Goal: Task Accomplishment & Management: Use online tool/utility

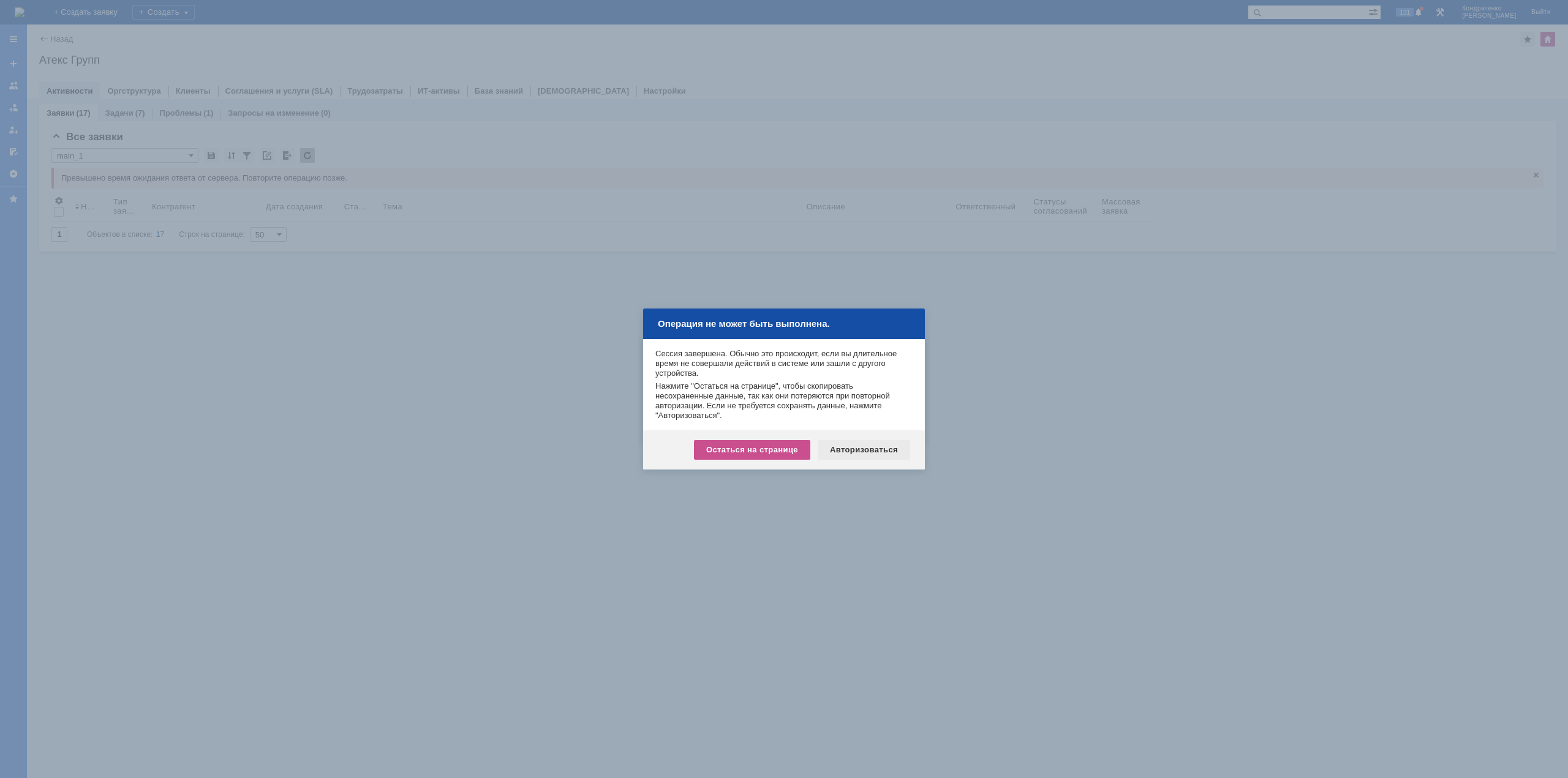
click at [888, 449] on div "Авторизоваться" at bounding box center [865, 451] width 93 height 20
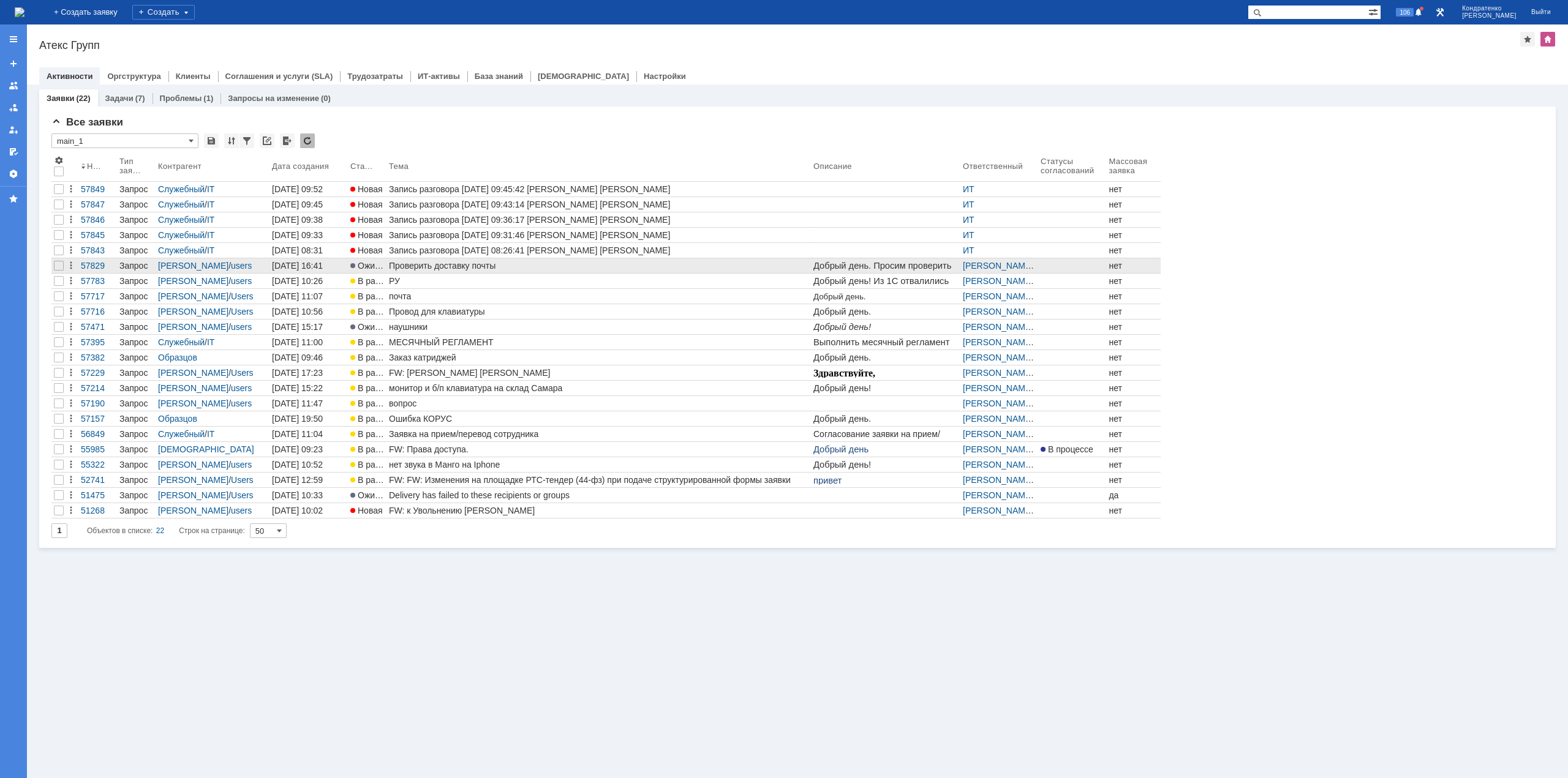
click at [525, 270] on div "Проверить доставку почты" at bounding box center [598, 266] width 420 height 10
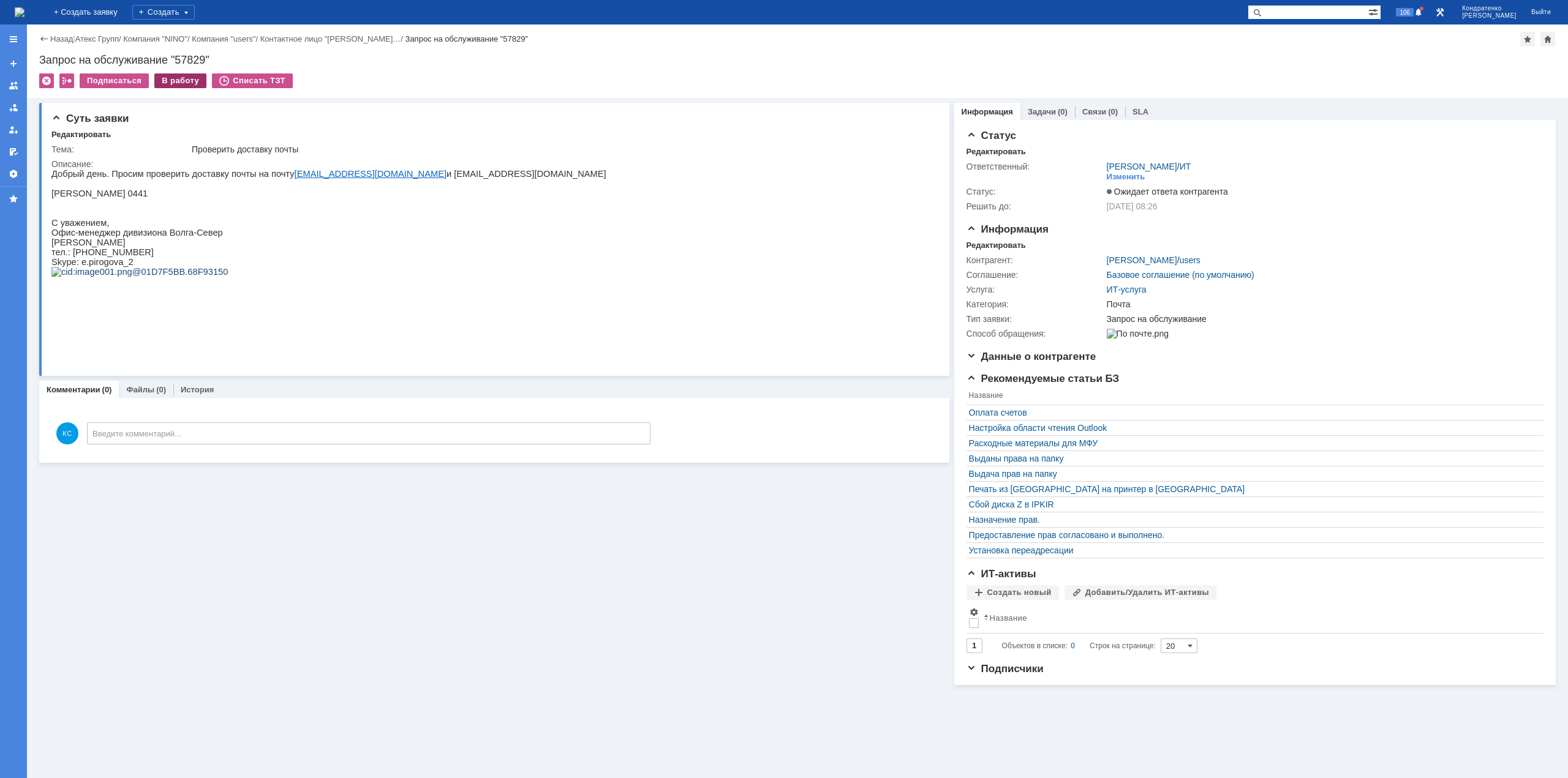
click at [180, 80] on div "В работу" at bounding box center [180, 81] width 52 height 15
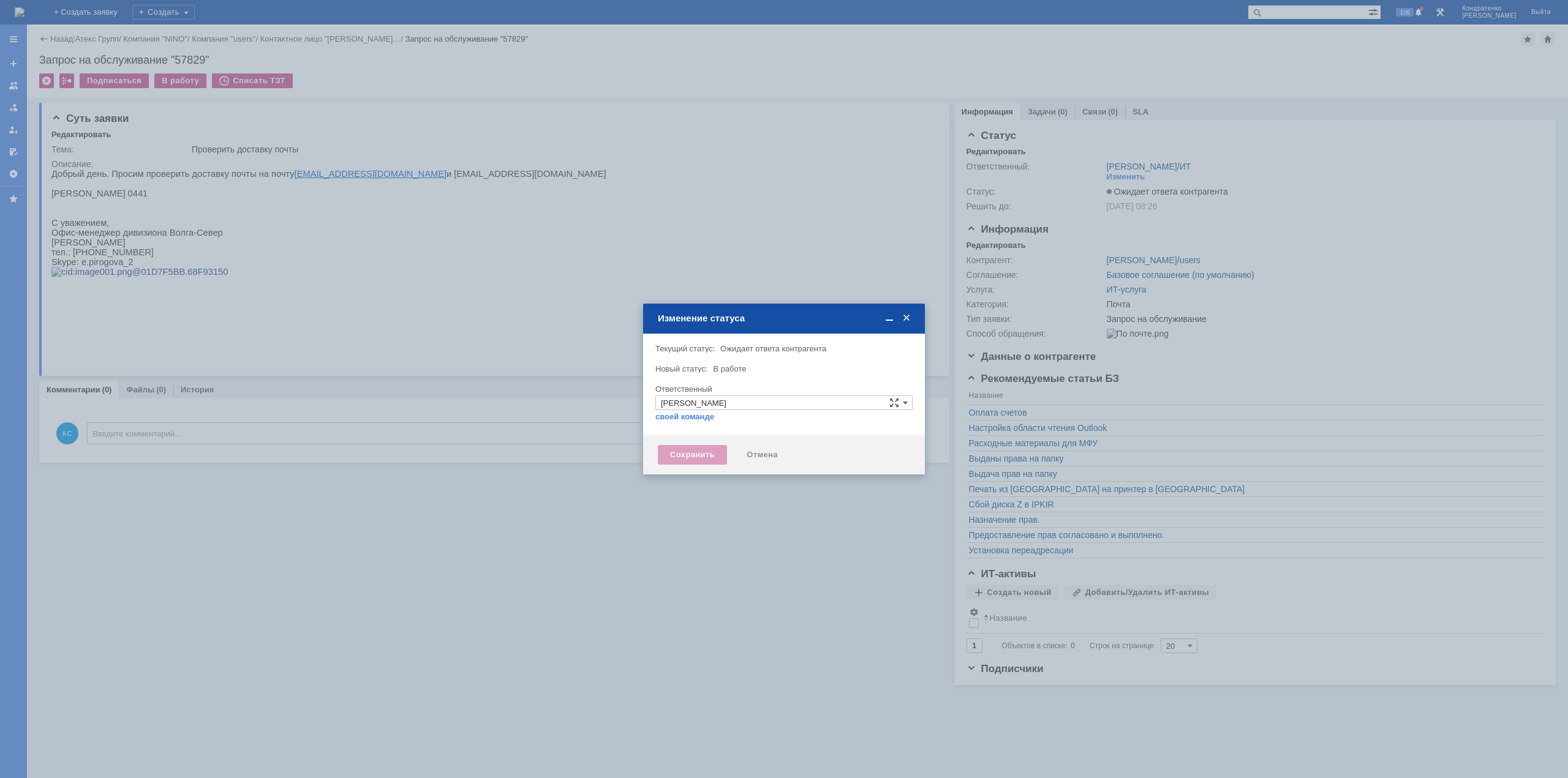
type input "Почта"
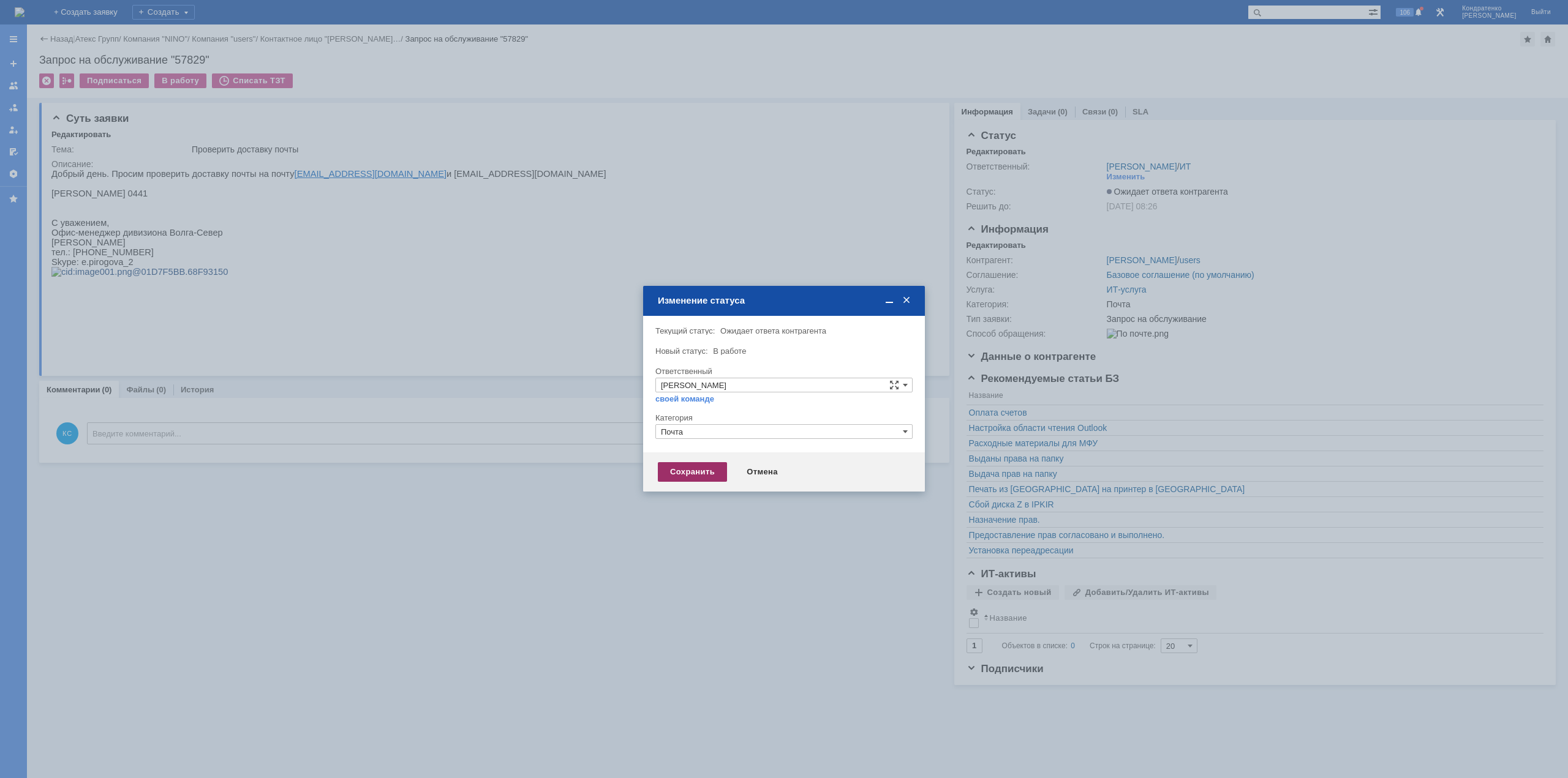
click at [692, 474] on div "Сохранить" at bounding box center [692, 473] width 69 height 20
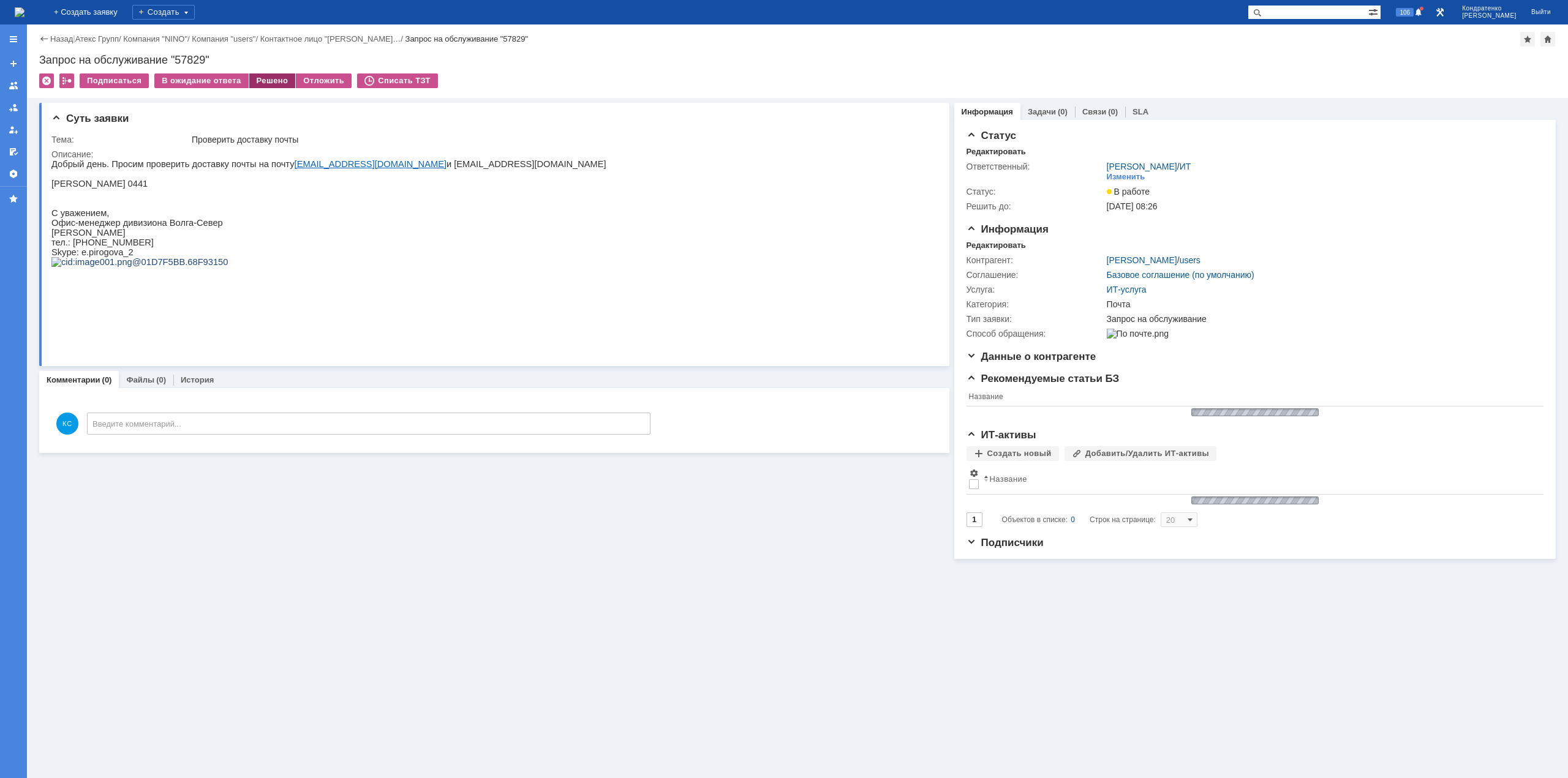
click at [261, 80] on div "Решено" at bounding box center [272, 81] width 46 height 15
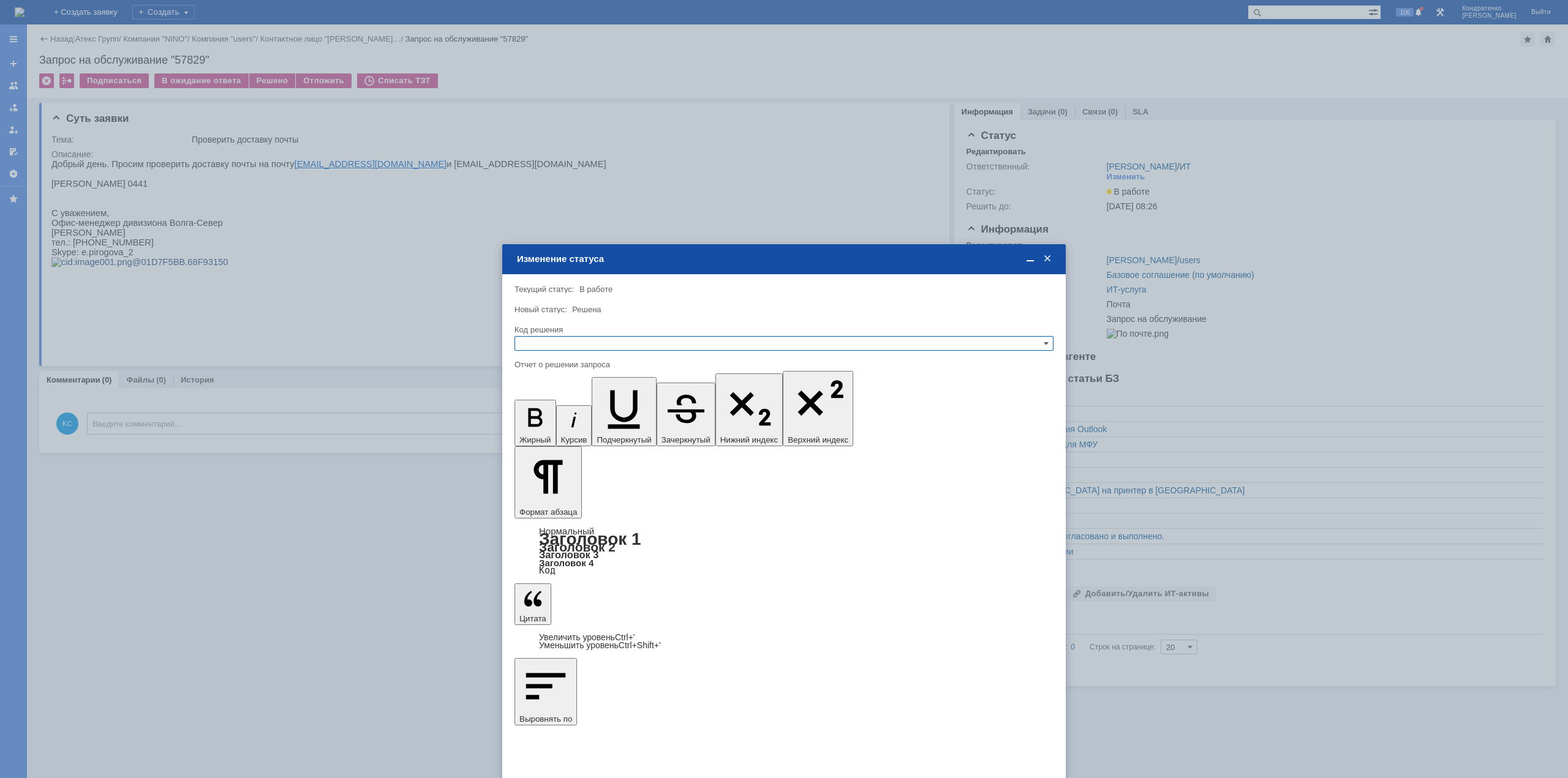
click at [597, 342] on input "text" at bounding box center [784, 344] width 540 height 15
click at [561, 398] on span "Решено" at bounding box center [784, 403] width 528 height 10
type input "Решено"
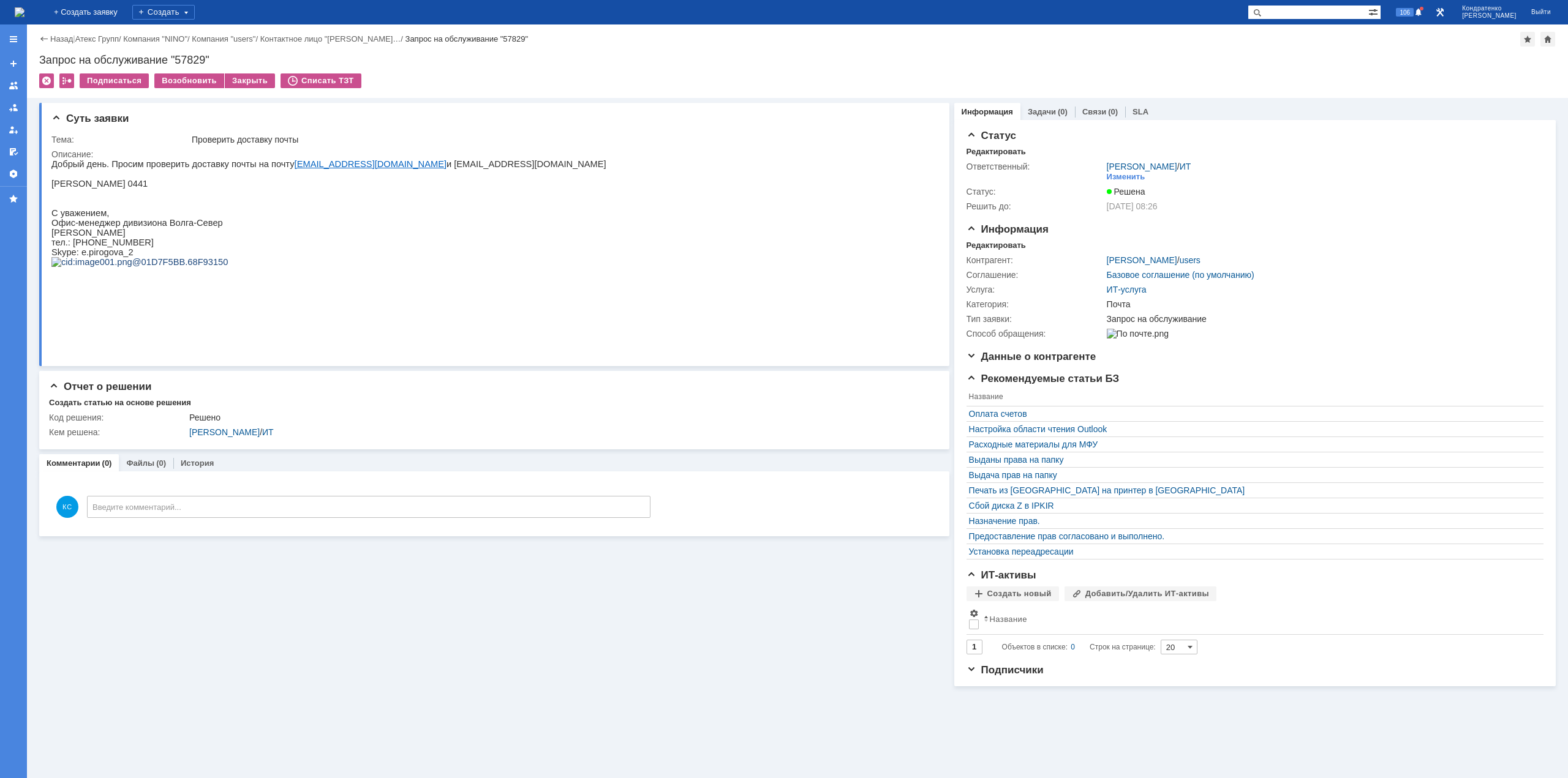
click at [376, 687] on div "Суть заявки Тема: Проверить доставку почты Описание: Отчет о решении Создать ст…" at bounding box center [494, 392] width 910 height 588
click at [24, 7] on img at bounding box center [20, 12] width 10 height 10
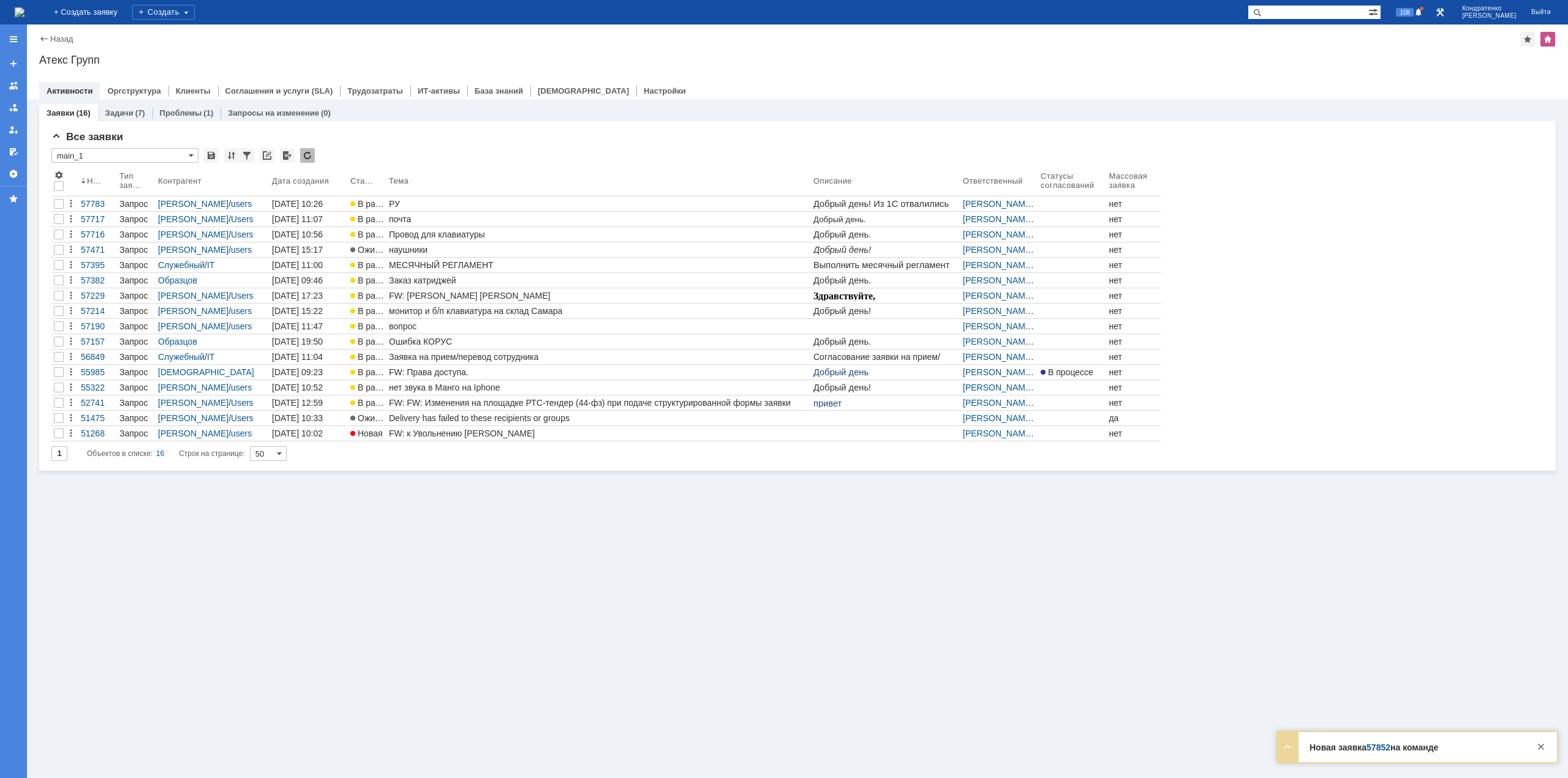
click at [24, 10] on img at bounding box center [20, 12] width 10 height 10
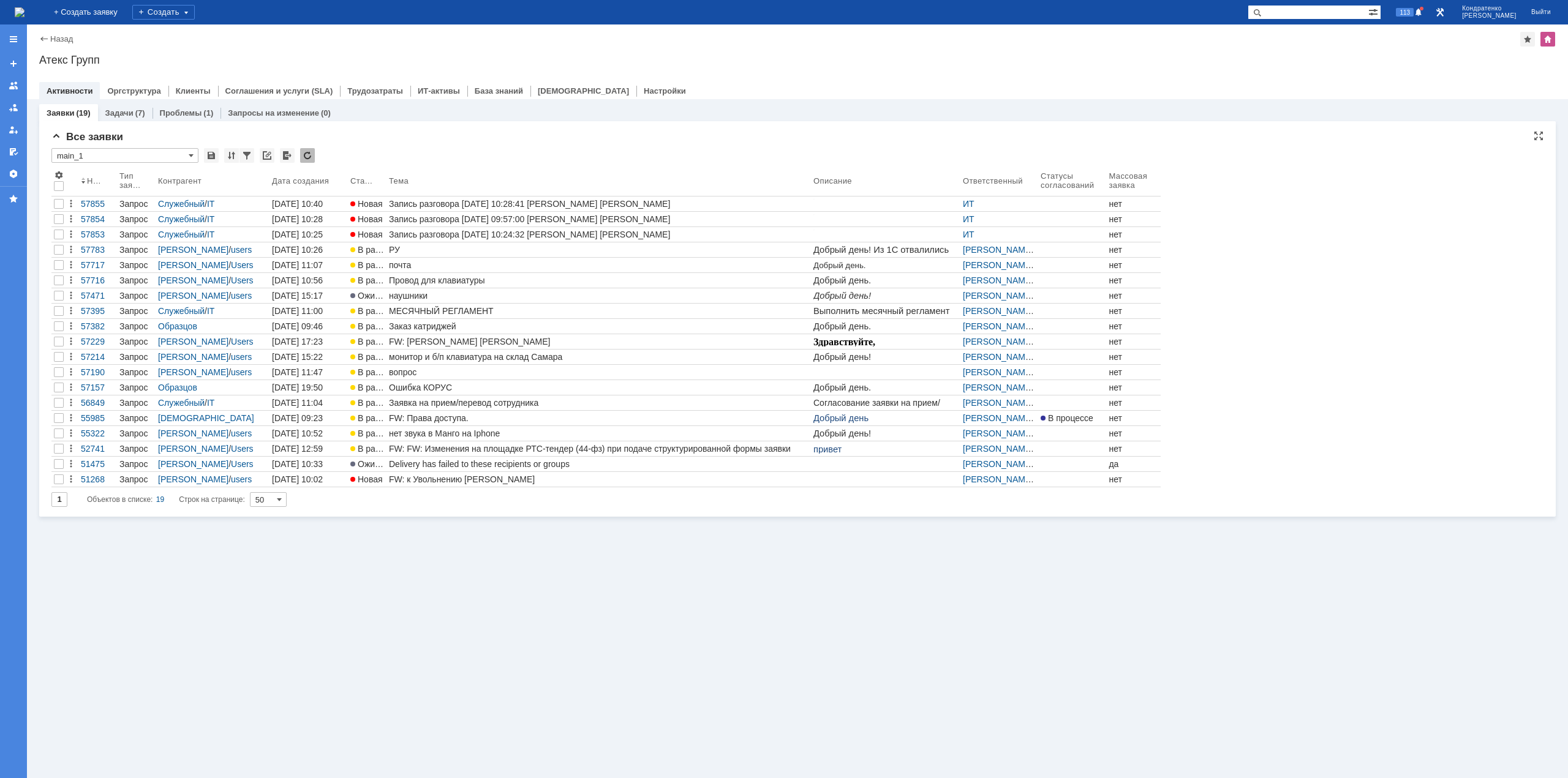
drag, startPoint x: 575, startPoint y: 659, endPoint x: 563, endPoint y: 651, distance: 14.4
click at [575, 659] on div "Заявки (19) Задачи (7) Проблемы (1) Запросы на изменение (0) Все заявки * main_…" at bounding box center [797, 439] width 1541 height 679
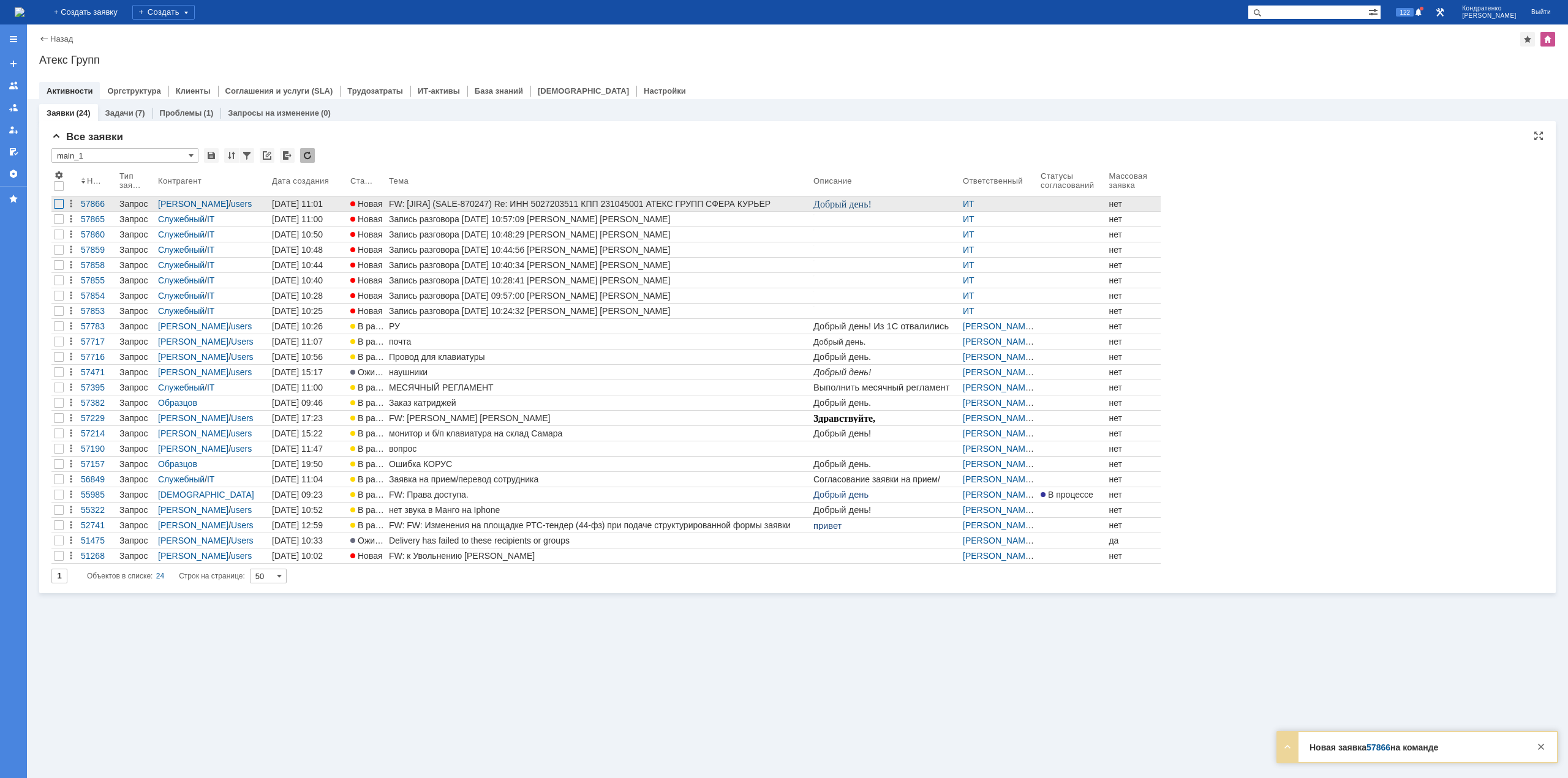
click at [63, 202] on div at bounding box center [59, 204] width 10 height 10
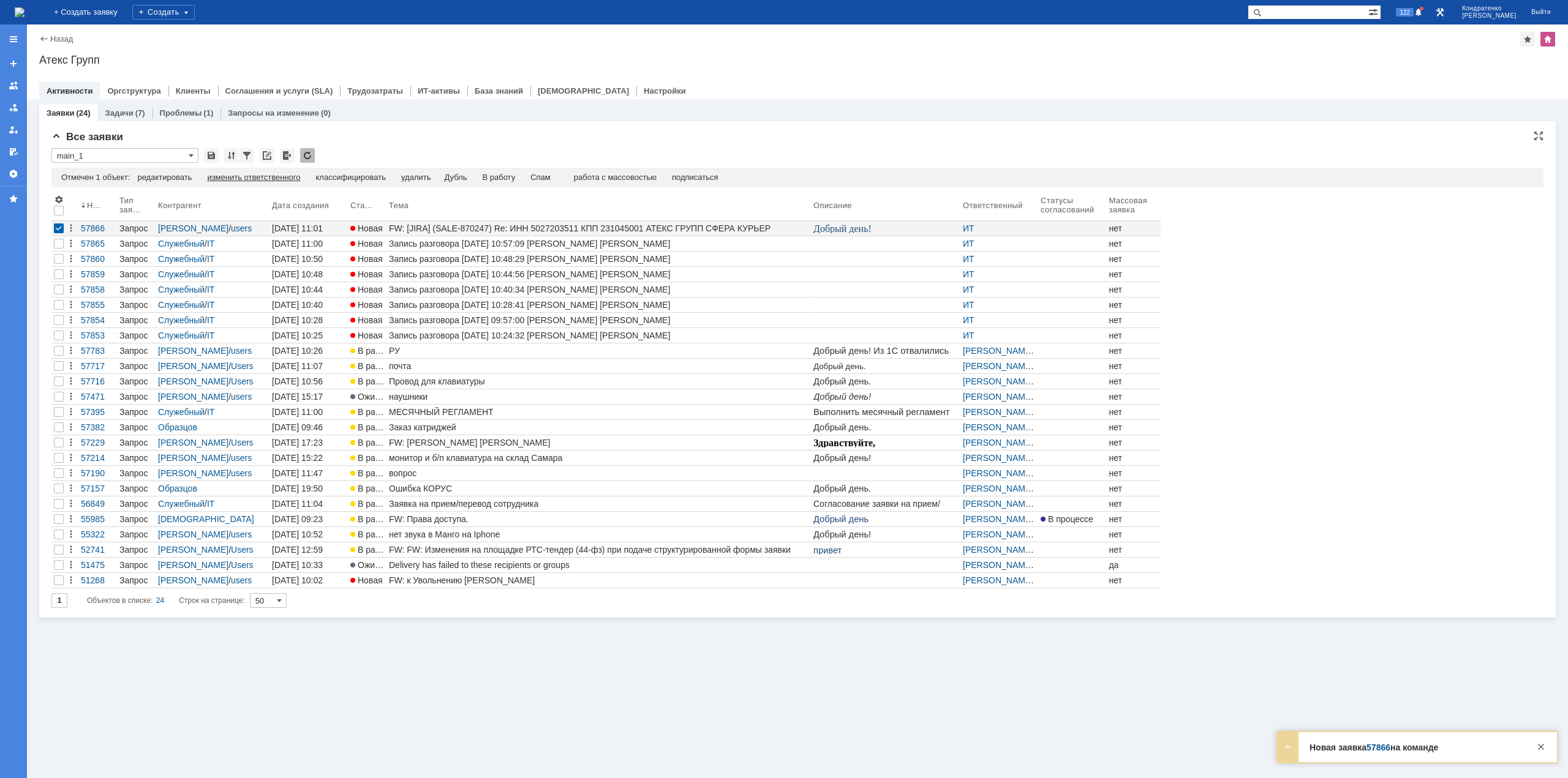
click at [295, 176] on div "изменить ответственного" at bounding box center [253, 178] width 93 height 10
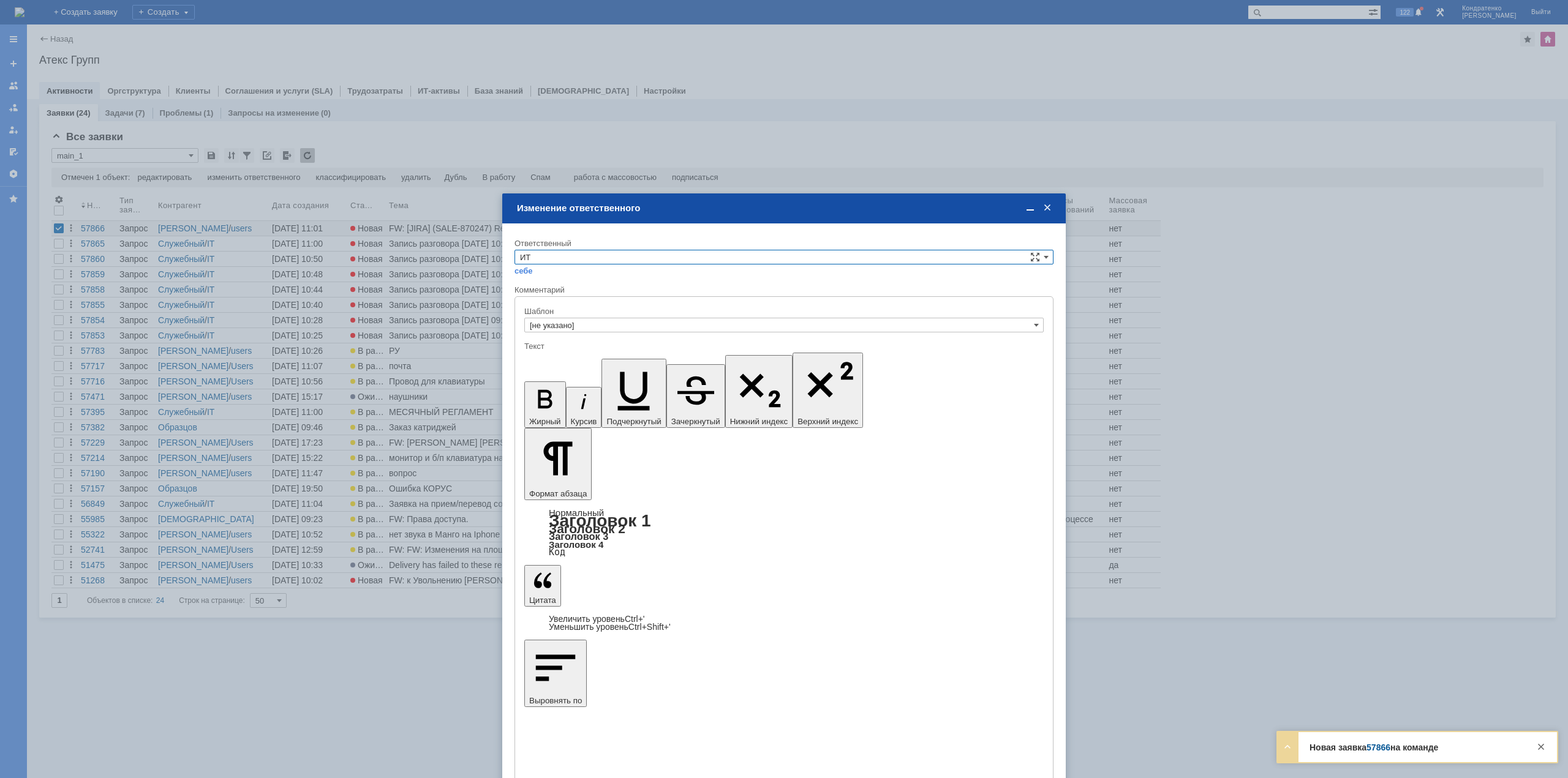
click at [576, 253] on input "ИТ" at bounding box center [784, 257] width 540 height 15
click at [556, 358] on span "АСУ" at bounding box center [784, 359] width 528 height 10
type input "АСУ"
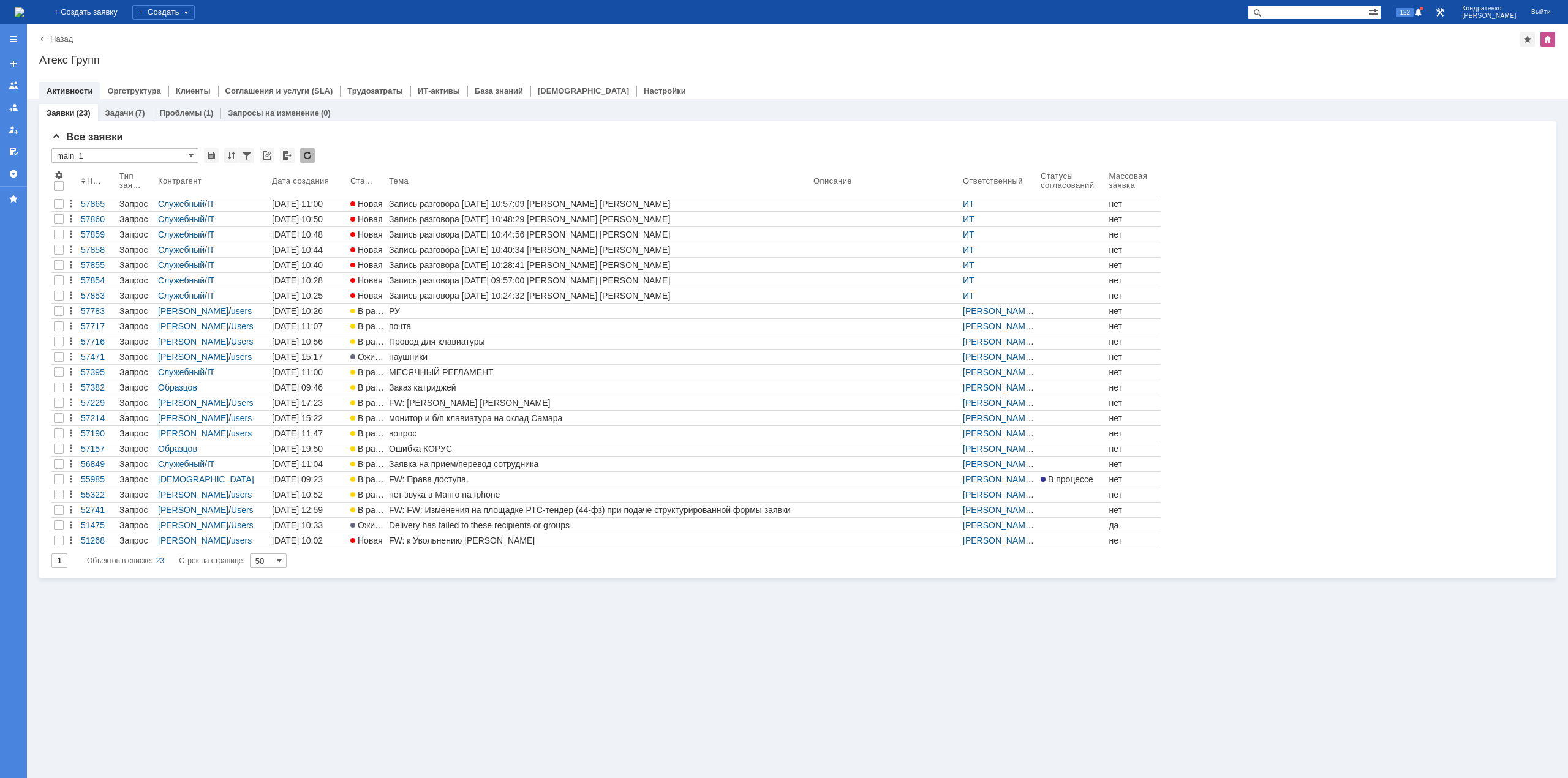
click at [1245, 240] on div "Номер Тип заявки Контрагент Дата создания Статус Тема Описание Ответственный Ст…" at bounding box center [797, 358] width 1492 height 381
click at [676, 727] on div "Заявки (23) Задачи (7) Проблемы (1) Запросы на изменение (0) Все заявки * main_…" at bounding box center [797, 439] width 1541 height 679
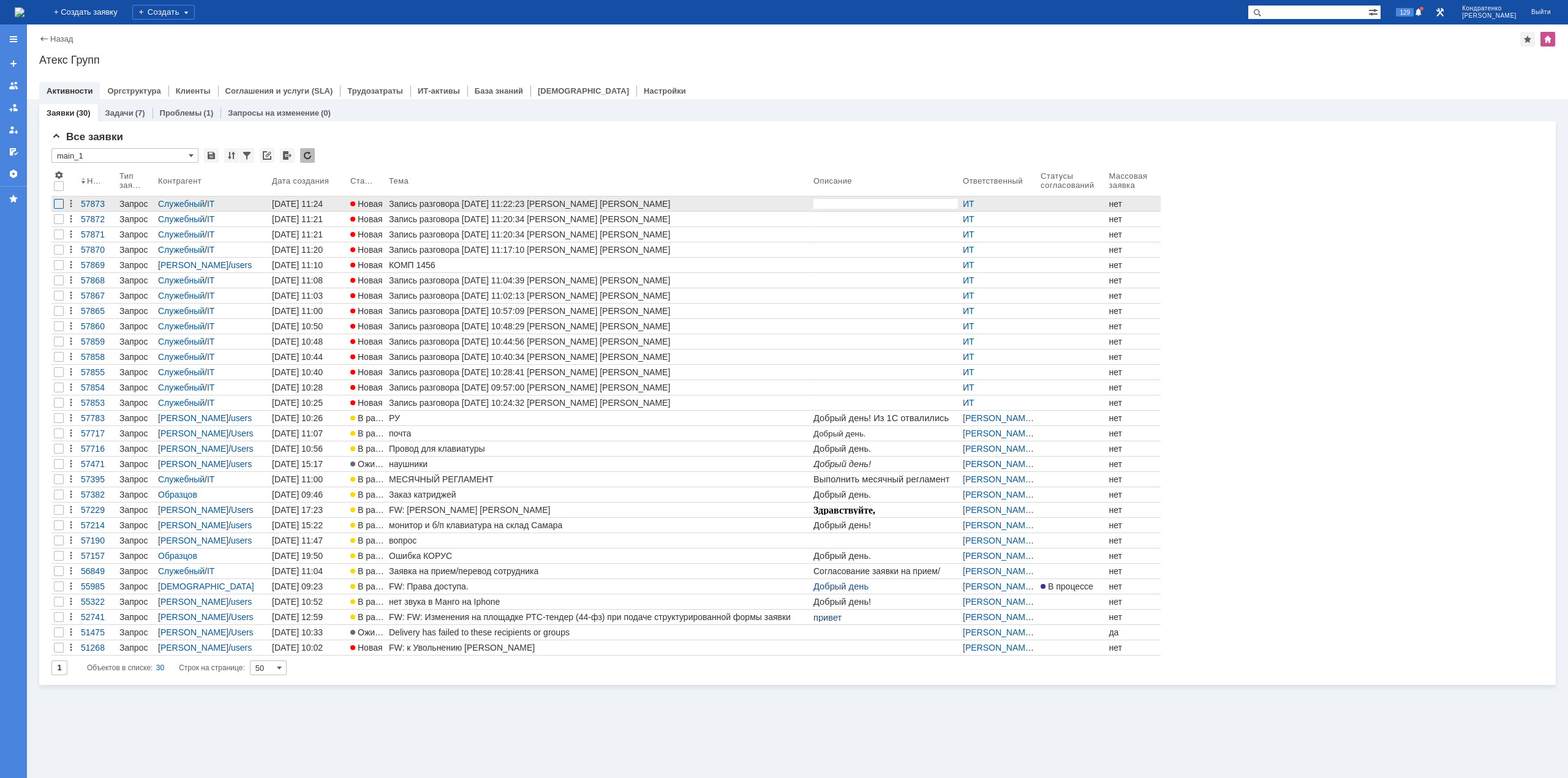
click at [55, 200] on div at bounding box center [59, 204] width 10 height 10
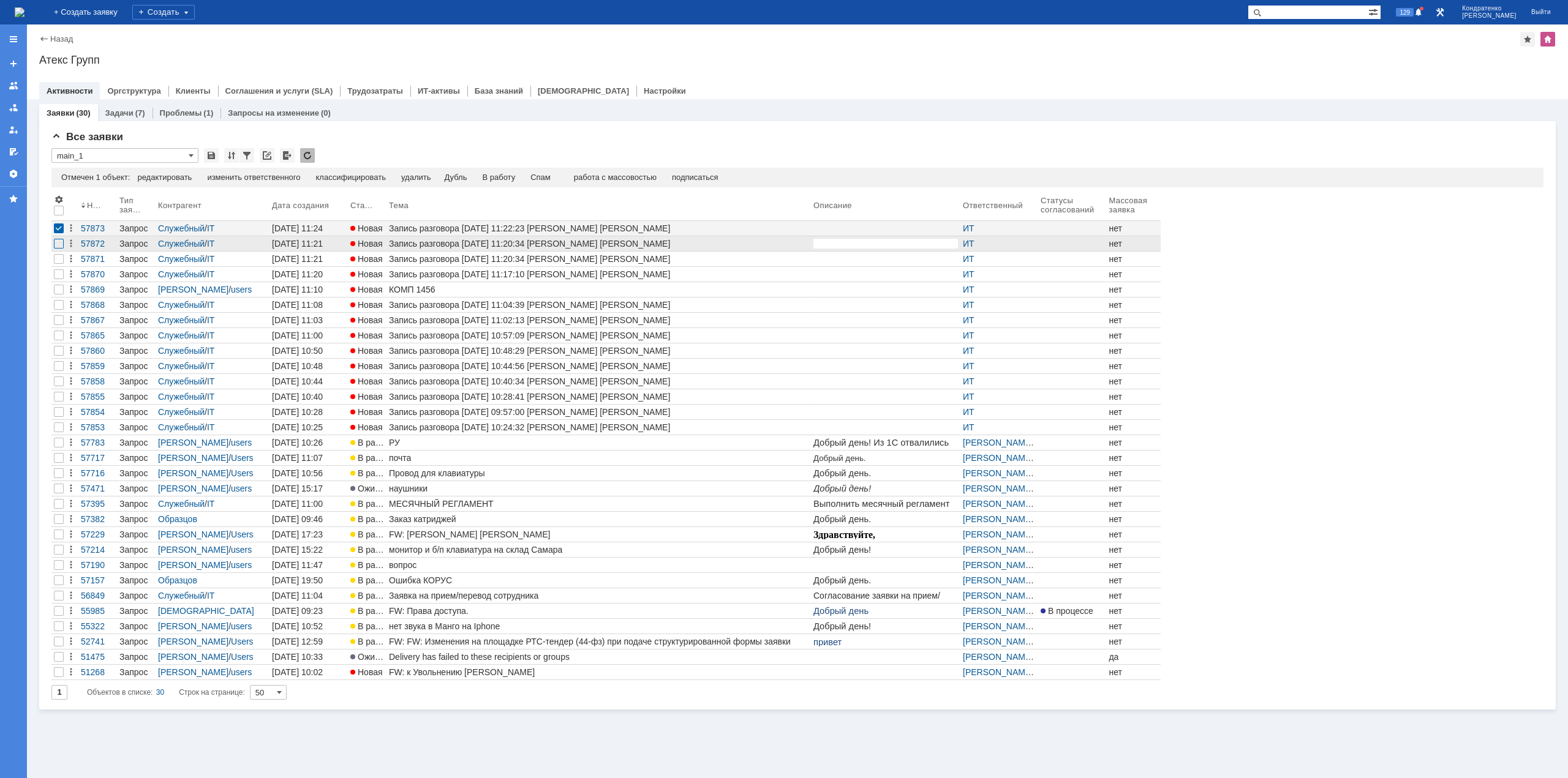
click at [58, 243] on div at bounding box center [59, 244] width 10 height 10
click at [57, 261] on div at bounding box center [59, 259] width 10 height 10
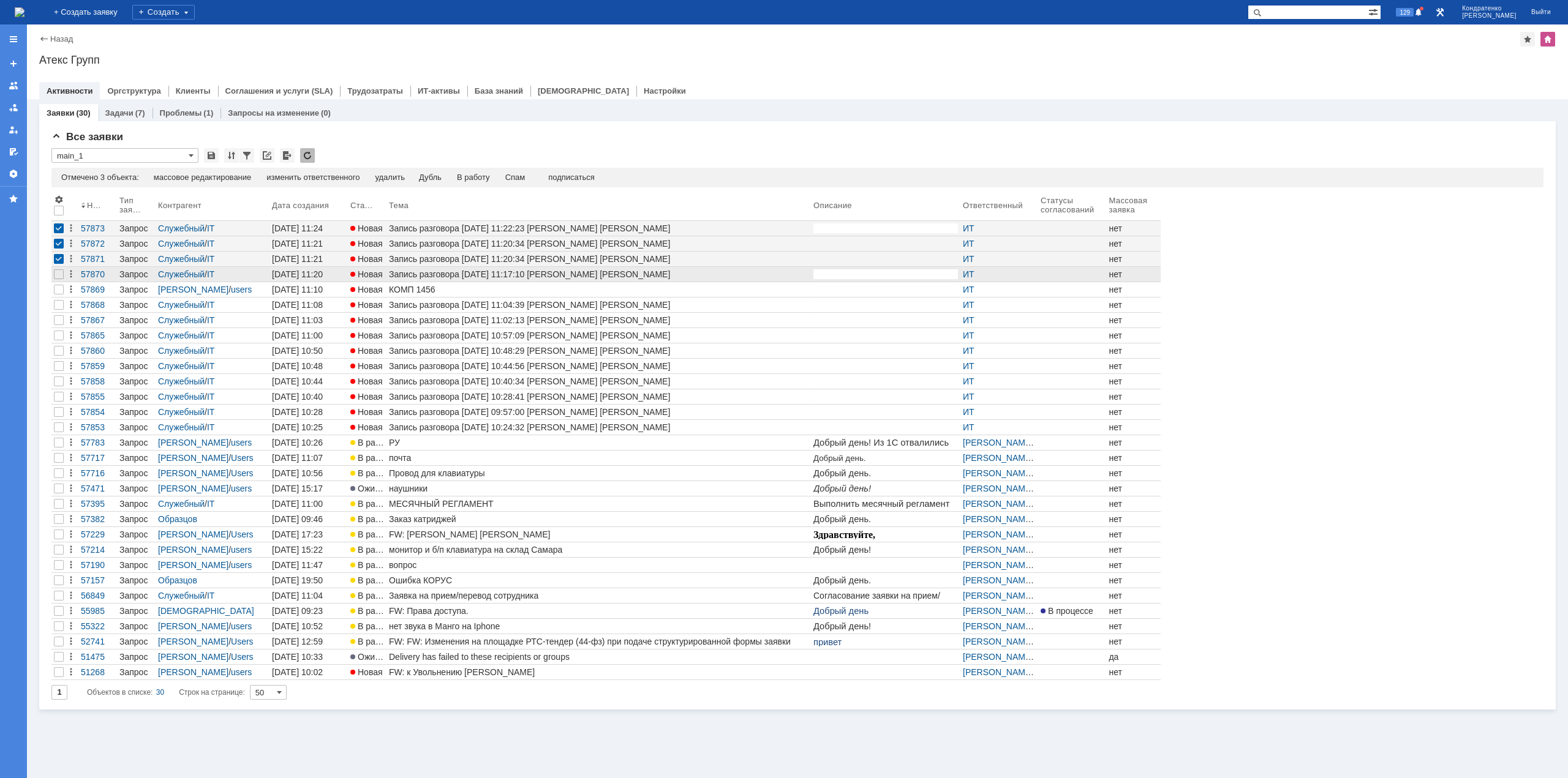
click at [53, 274] on div at bounding box center [59, 275] width 15 height 15
click at [55, 303] on div at bounding box center [59, 305] width 10 height 10
click at [58, 295] on div at bounding box center [59, 290] width 10 height 10
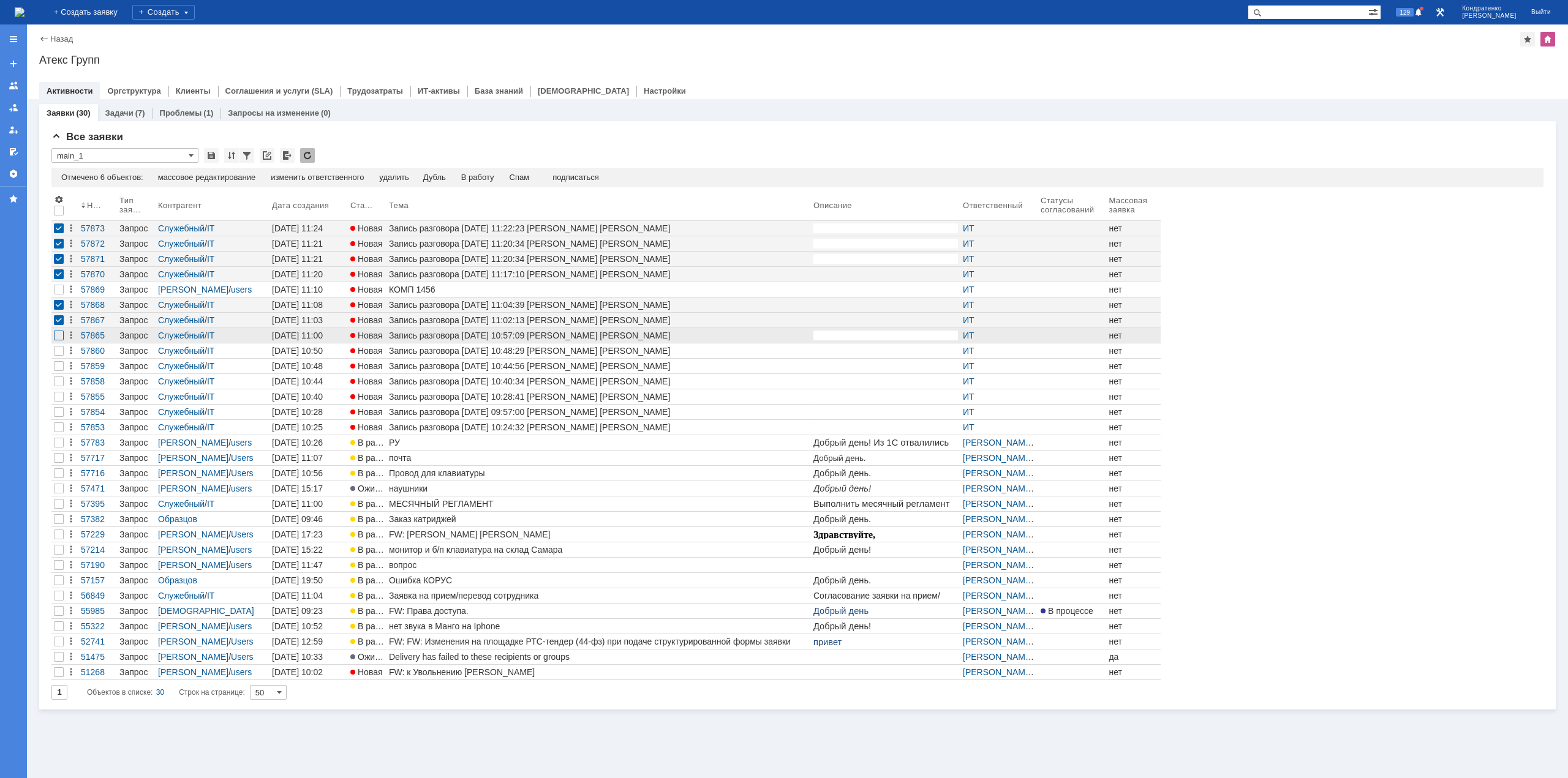
click at [58, 336] on div at bounding box center [59, 336] width 10 height 10
click at [59, 295] on div at bounding box center [59, 290] width 10 height 10
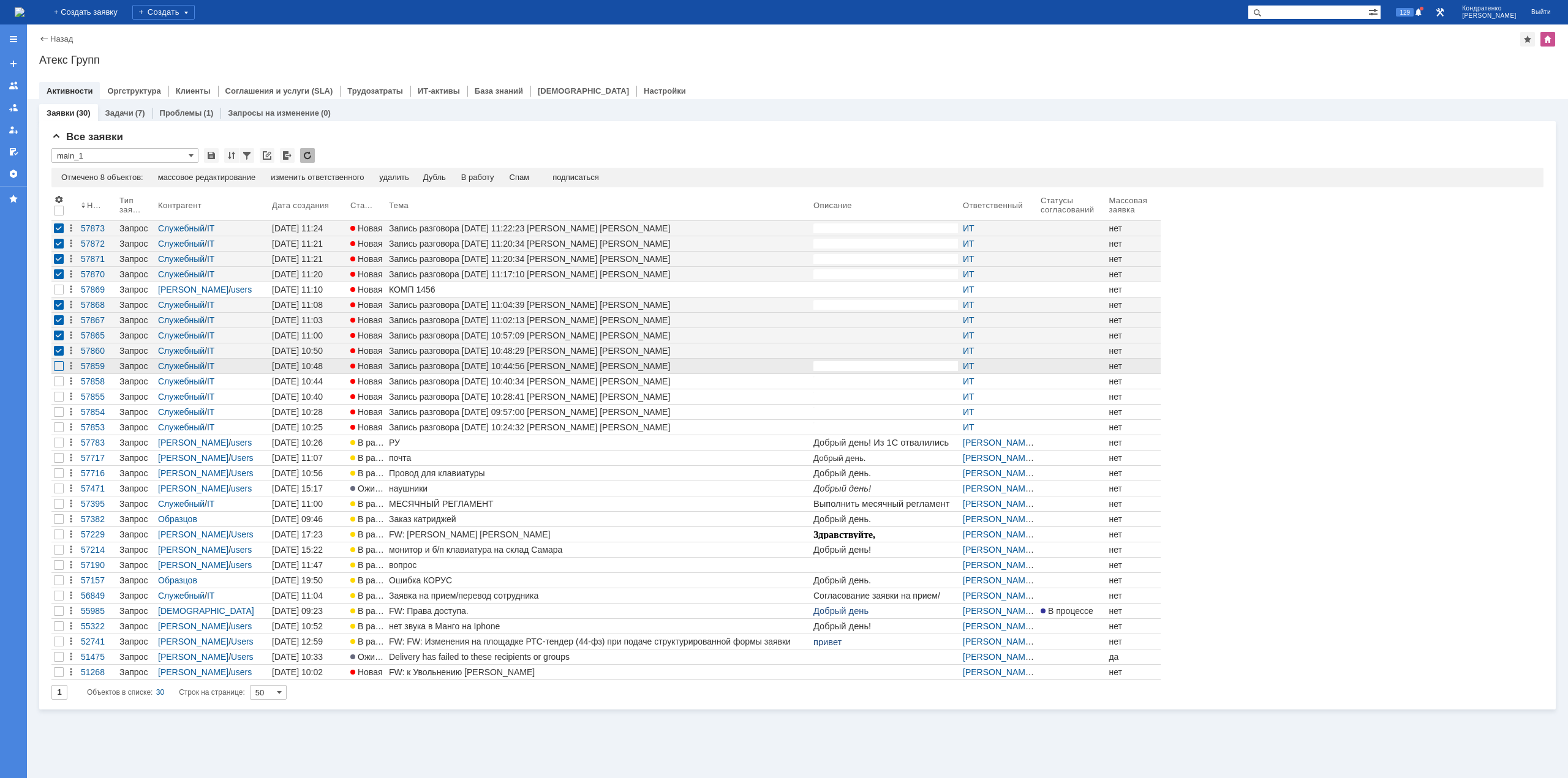
click at [59, 367] on div at bounding box center [59, 367] width 10 height 10
click at [59, 376] on div at bounding box center [59, 381] width 15 height 15
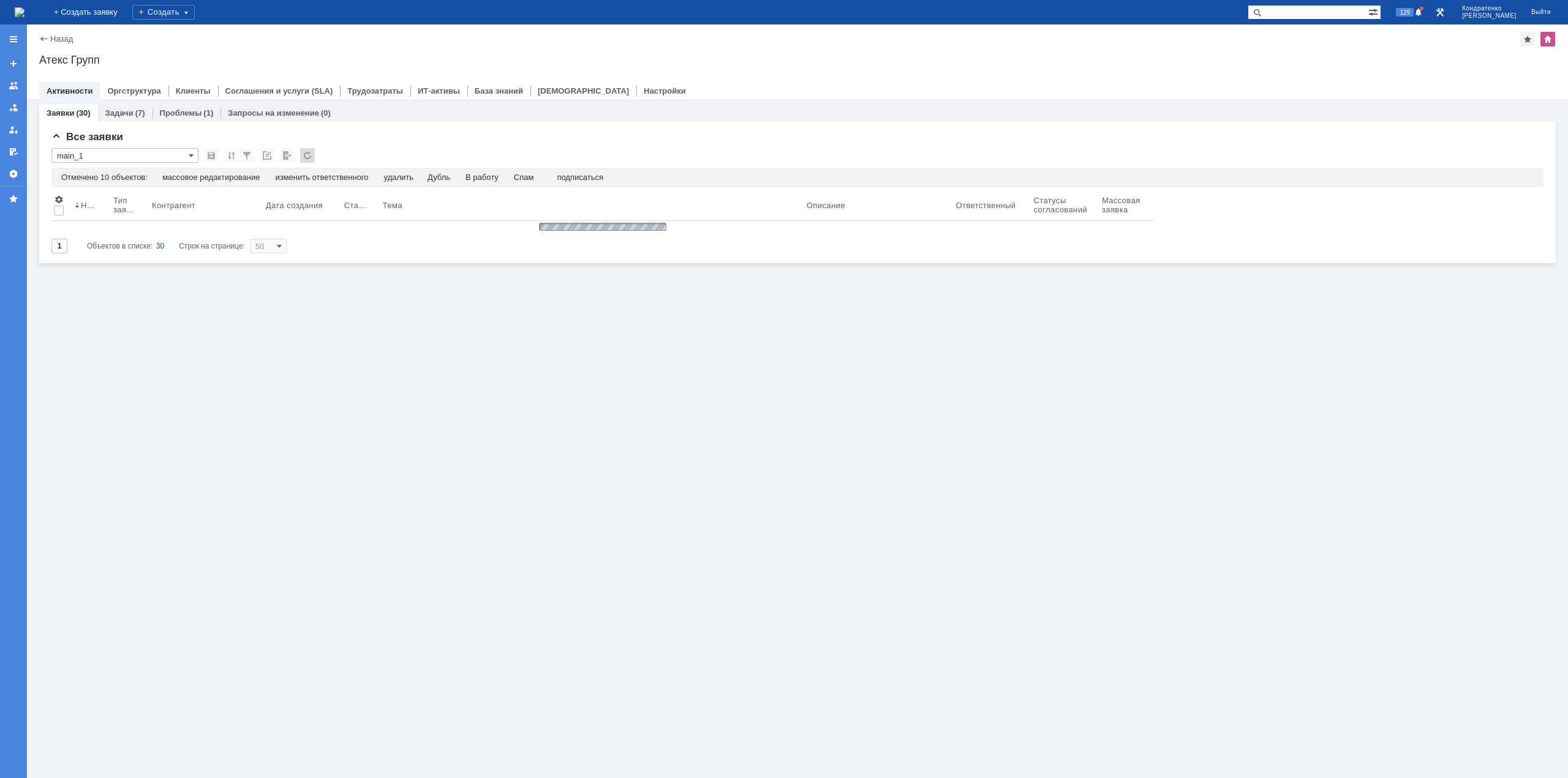
click at [59, 398] on div "Заявки (30) Задачи (7) Проблемы (1) Запросы на изменение (0) Все заявки * main_…" at bounding box center [797, 439] width 1541 height 679
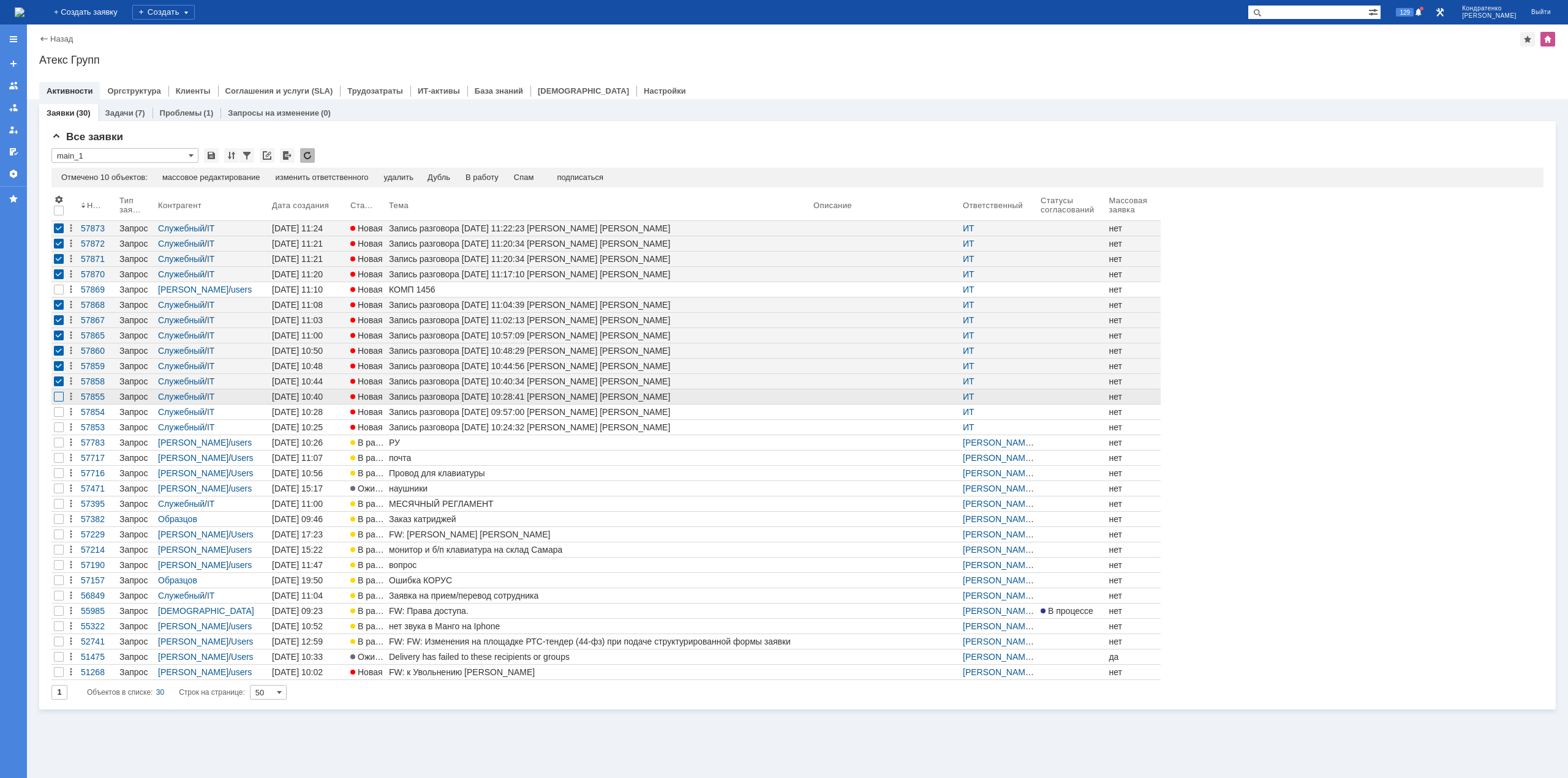
click at [55, 399] on div at bounding box center [59, 397] width 10 height 10
click at [59, 295] on div at bounding box center [59, 290] width 10 height 10
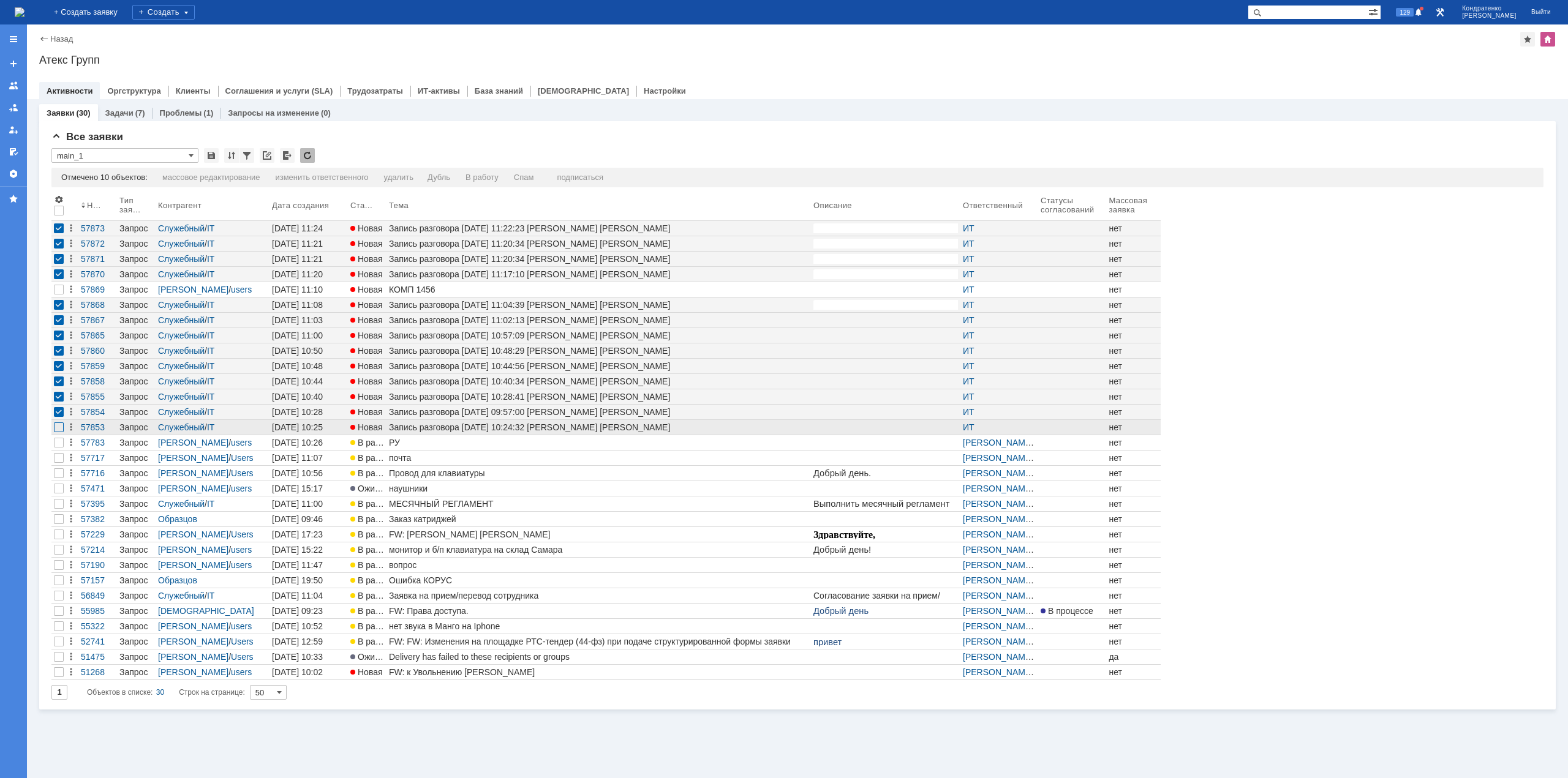
click at [57, 427] on div at bounding box center [59, 428] width 10 height 10
click at [58, 427] on div at bounding box center [59, 428] width 10 height 10
click at [530, 180] on div "Спам" at bounding box center [524, 178] width 20 height 10
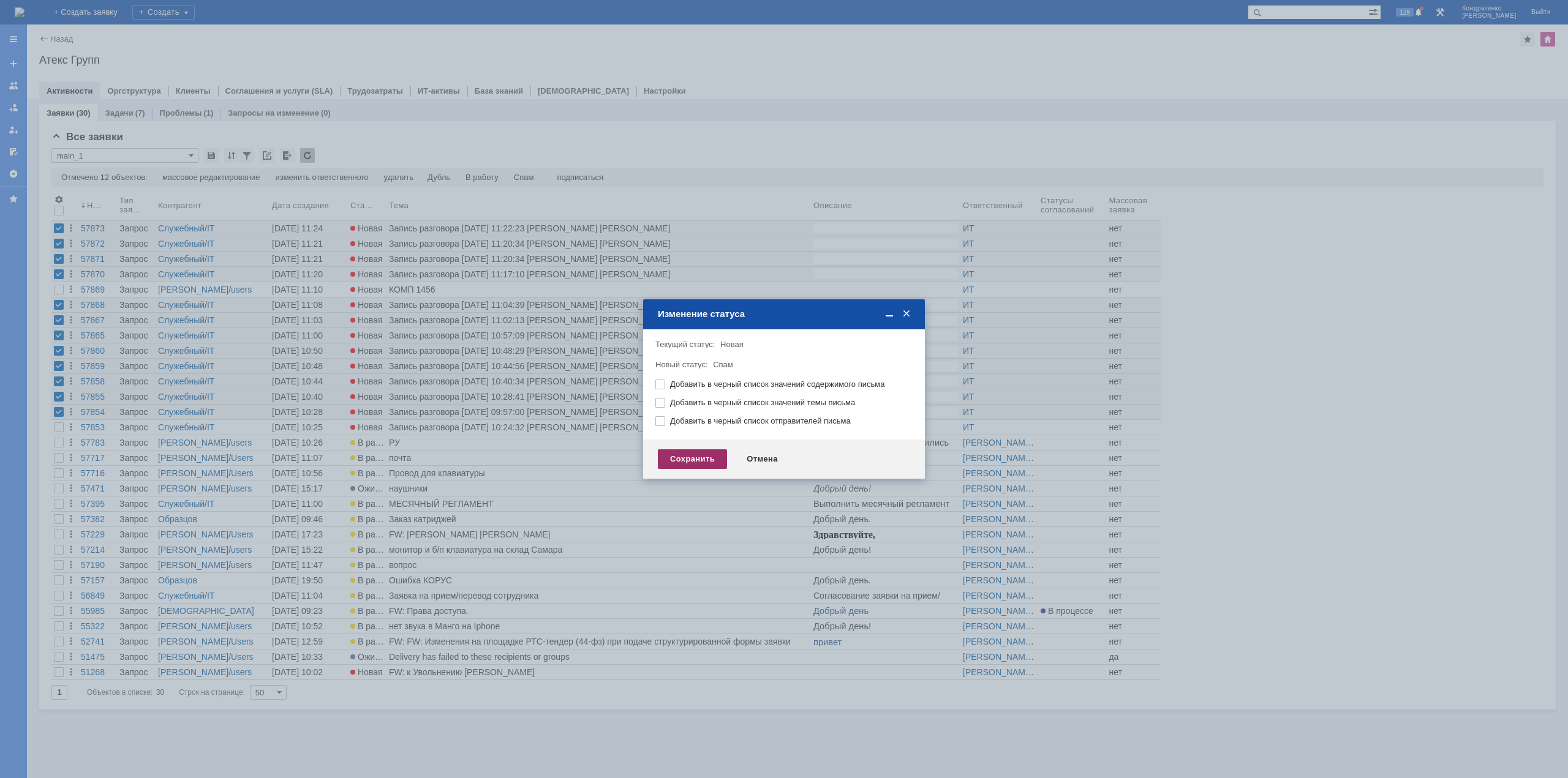
click at [694, 453] on div "Сохранить" at bounding box center [692, 459] width 69 height 20
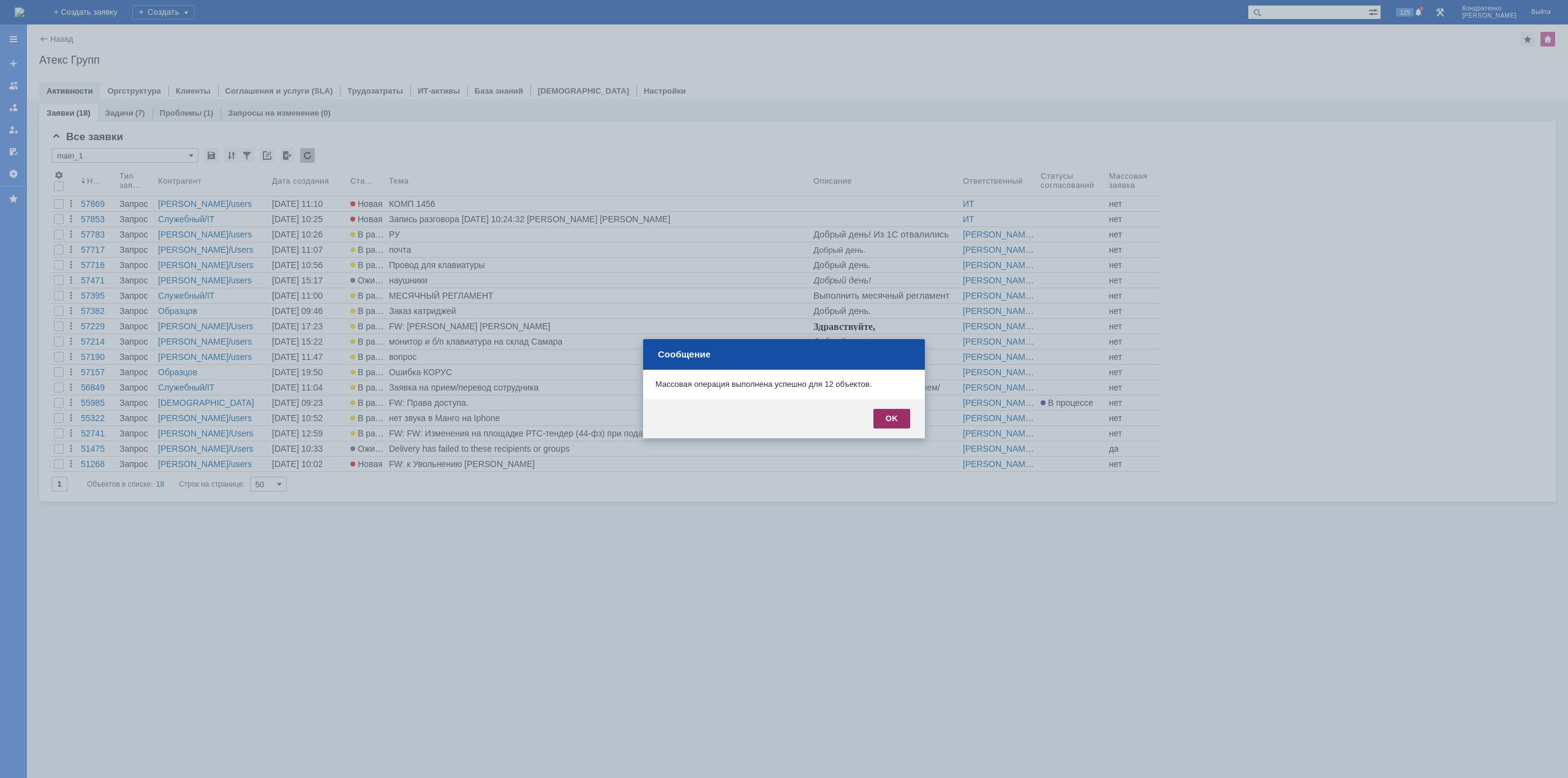
click at [901, 420] on div "OK" at bounding box center [892, 419] width 37 height 20
